Goal: Task Accomplishment & Management: Manage account settings

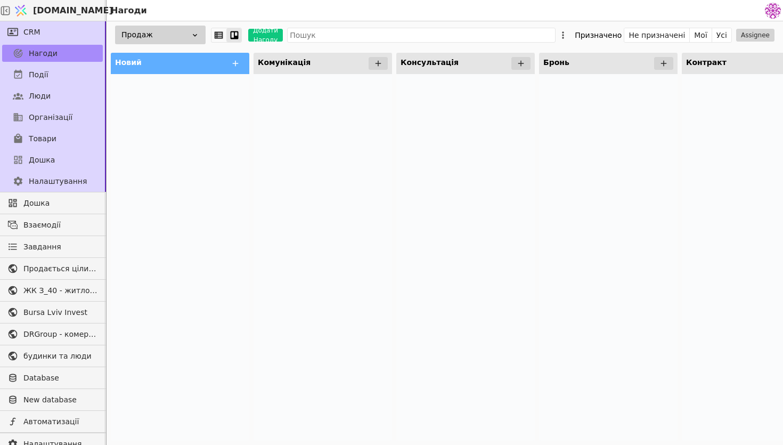
click at [149, 40] on div "Продаж" at bounding box center [160, 35] width 91 height 19
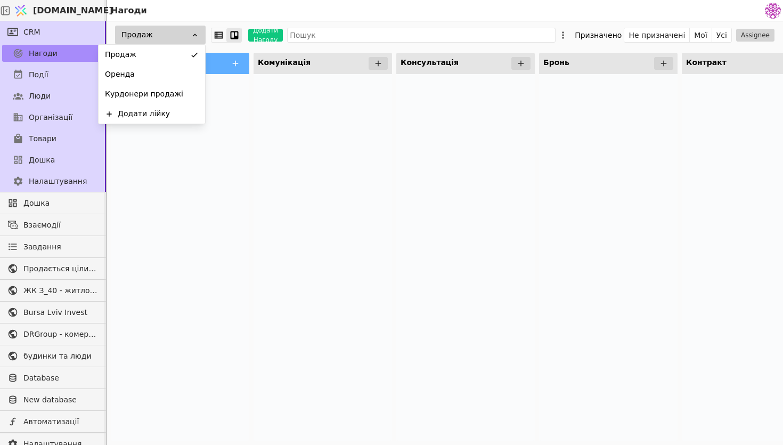
click at [180, 193] on div at bounding box center [180, 257] width 138 height 366
